Goal: Task Accomplishment & Management: Manage account settings

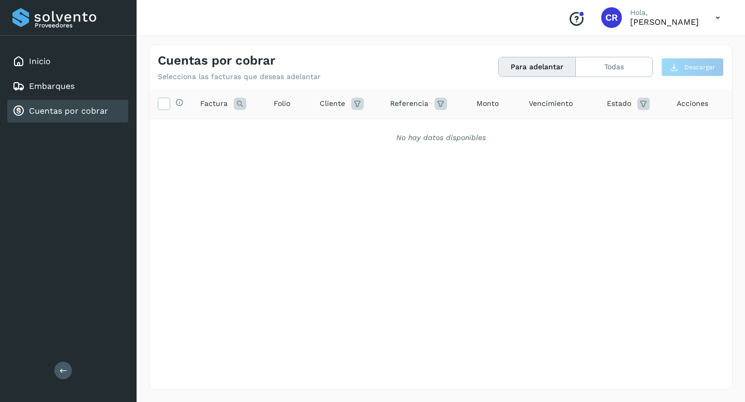
click at [88, 109] on link "Cuentas por cobrar" at bounding box center [68, 111] width 79 height 10
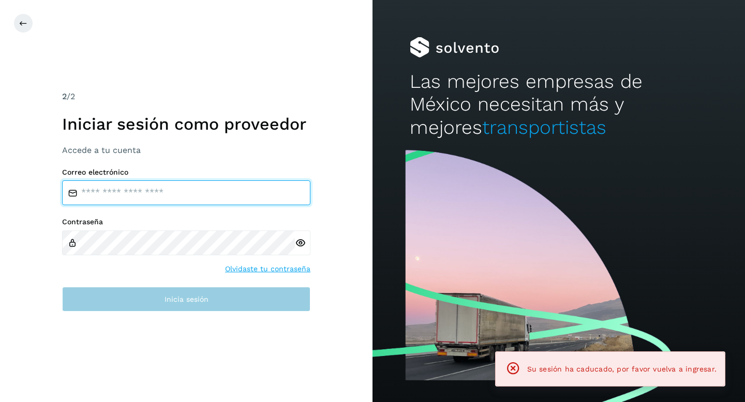
type input "**********"
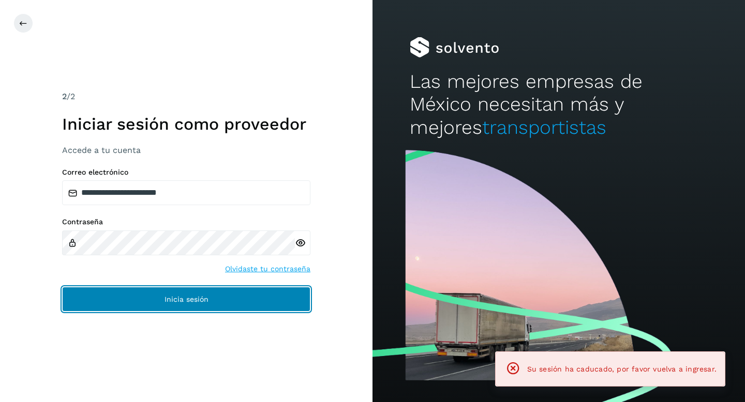
click at [155, 297] on button "Inicia sesión" at bounding box center [186, 299] width 248 height 25
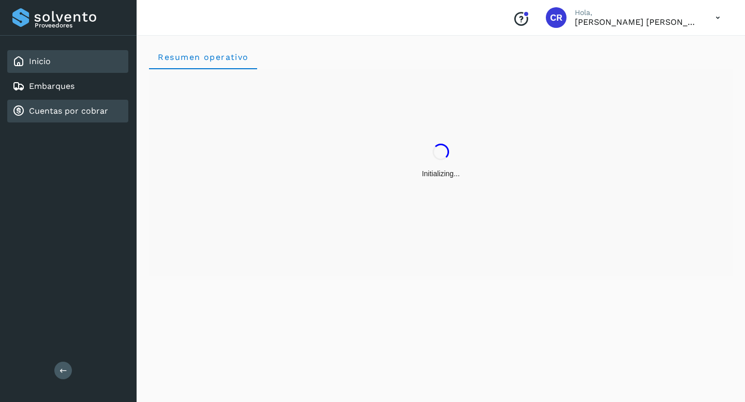
click at [97, 117] on div "Cuentas por cobrar" at bounding box center [67, 111] width 121 height 23
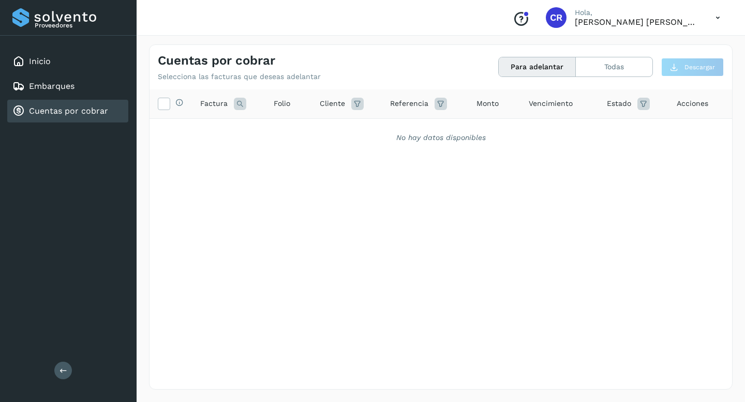
click at [79, 111] on link "Cuentas por cobrar" at bounding box center [68, 111] width 79 height 10
click at [70, 118] on div "Cuentas por cobrar" at bounding box center [67, 111] width 121 height 23
